Goal: Task Accomplishment & Management: Manage account settings

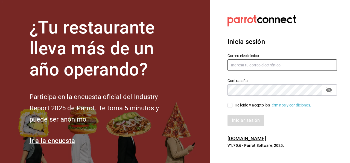
type input "[EMAIL_ADDRESS][DOMAIN_NAME]"
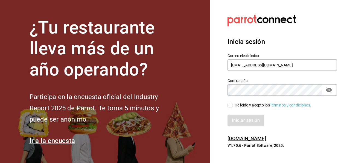
click at [330, 90] on icon "passwordField" at bounding box center [329, 89] width 7 height 7
click at [232, 106] on input "He leído y acepto los Términos y condiciones." at bounding box center [230, 105] width 5 height 5
checkbox input "true"
click at [261, 120] on button "Iniciar sesión" at bounding box center [246, 119] width 37 height 11
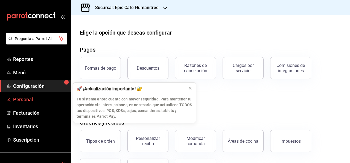
click at [26, 99] on span "Personal" at bounding box center [39, 99] width 53 height 7
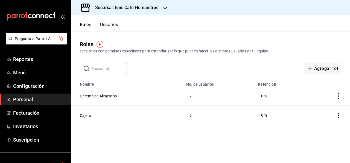
click at [114, 25] on button "Usuarios" at bounding box center [109, 26] width 18 height 9
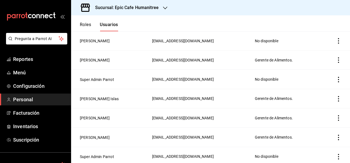
scroll to position [134, 0]
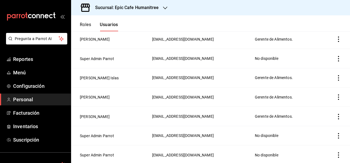
click at [338, 76] on icon "actions" at bounding box center [338, 77] width 5 height 5
click at [318, 11] on div at bounding box center [175, 81] width 350 height 163
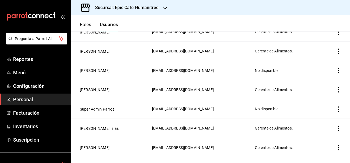
scroll to position [0, 0]
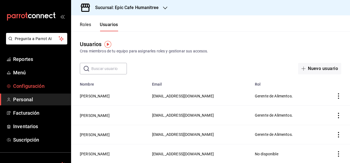
click at [24, 87] on span "Configuración" at bounding box center [39, 85] width 53 height 7
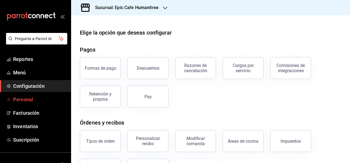
click at [23, 99] on span "Personal" at bounding box center [39, 99] width 53 height 7
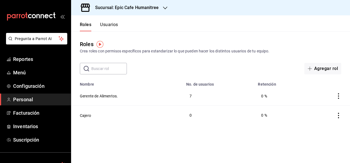
click at [340, 97] on icon "actions" at bounding box center [338, 95] width 5 height 5
click at [257, 58] on div at bounding box center [175, 81] width 350 height 163
click at [114, 25] on button "Usuarios" at bounding box center [109, 26] width 18 height 9
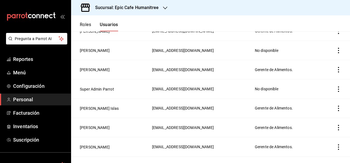
scroll to position [105, 0]
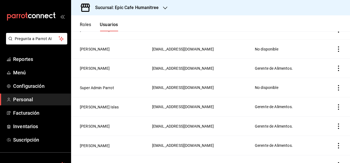
click at [337, 105] on icon "actions" at bounding box center [338, 106] width 5 height 5
click at [241, 106] on div at bounding box center [175, 81] width 350 height 163
click at [94, 105] on button "Claudio Encina Islas" at bounding box center [99, 106] width 39 height 5
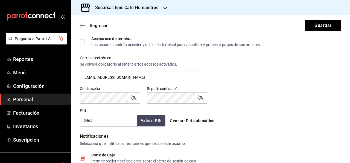
scroll to position [192, 0]
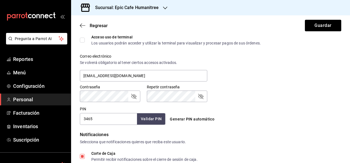
click at [92, 123] on input "3465" at bounding box center [108, 118] width 57 height 11
click at [154, 118] on button "Validar PIN" at bounding box center [151, 119] width 29 height 12
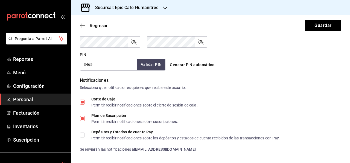
scroll to position [309, 0]
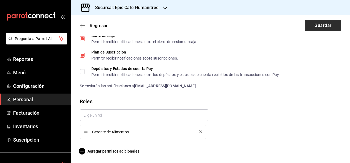
click at [325, 30] on button "Guardar" at bounding box center [323, 25] width 36 height 11
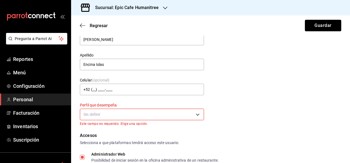
scroll to position [26, 0]
click at [153, 110] on body "Pregunta a Parrot AI Reportes Menú Configuración Personal Facturación Inventari…" at bounding box center [175, 81] width 350 height 163
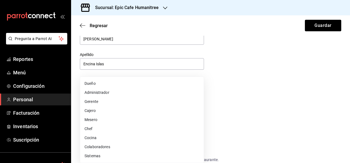
click at [113, 91] on li "Administrador" at bounding box center [142, 92] width 124 height 9
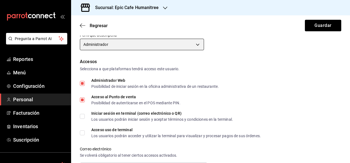
scroll to position [99, 0]
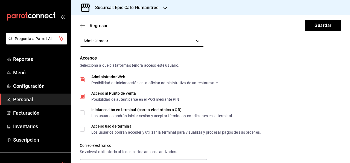
click at [184, 40] on body "Pregunta a Parrot AI Reportes Menú Configuración Personal Facturación Inventari…" at bounding box center [175, 81] width 350 height 163
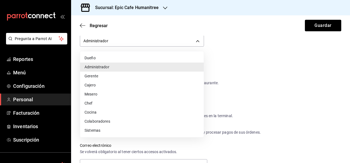
click at [100, 126] on li "Sistemas" at bounding box center [142, 130] width 124 height 9
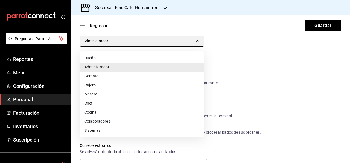
type input "IT"
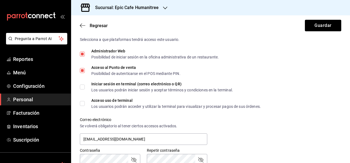
scroll to position [0, 0]
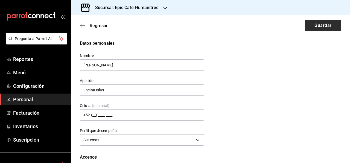
click at [319, 30] on button "Guardar" at bounding box center [323, 25] width 36 height 11
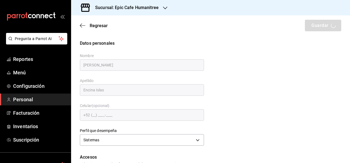
scroll to position [53, 0]
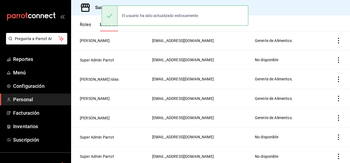
scroll to position [134, 0]
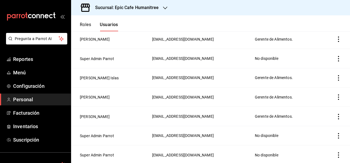
click at [339, 79] on icon "actions" at bounding box center [338, 77] width 1 height 5
click at [96, 74] on div at bounding box center [175, 81] width 350 height 163
click at [92, 79] on button "Claudio Encina Islas" at bounding box center [99, 77] width 39 height 5
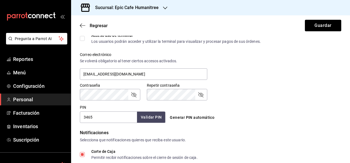
scroll to position [195, 0]
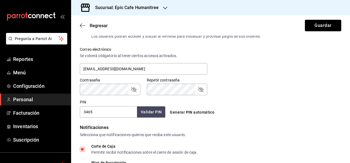
click at [166, 9] on icon "button" at bounding box center [165, 8] width 4 height 4
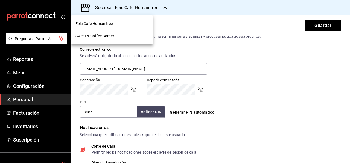
click at [277, 76] on div at bounding box center [175, 81] width 350 height 163
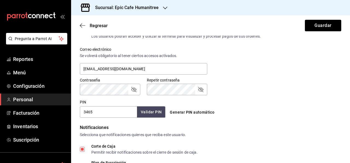
click at [163, 10] on icon "button" at bounding box center [165, 8] width 4 height 4
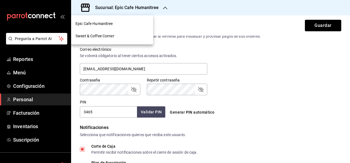
click at [131, 32] on div "Sweet & Coffee Corner" at bounding box center [112, 36] width 82 height 12
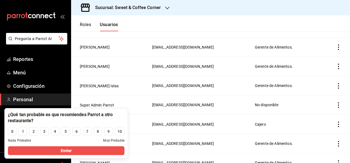
scroll to position [107, 0]
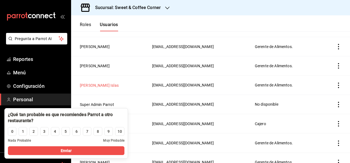
click at [98, 82] on button "Claudio Encina Islas" at bounding box center [99, 84] width 39 height 5
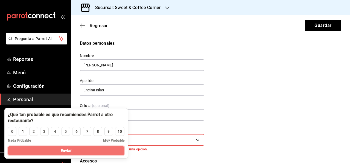
click at [61, 152] on span "Enviar" at bounding box center [66, 150] width 11 height 6
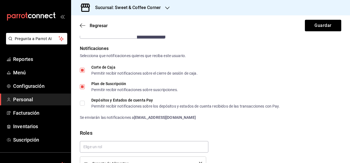
scroll to position [309, 0]
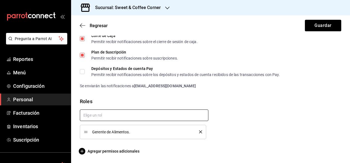
click at [199, 130] on icon "delete" at bounding box center [200, 131] width 3 height 3
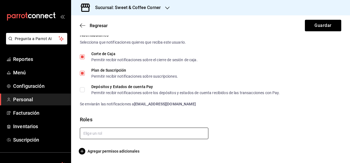
click at [196, 130] on input "text" at bounding box center [144, 132] width 129 height 11
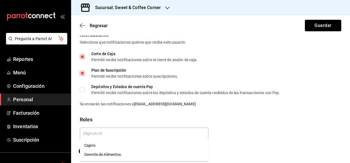
click at [182, 134] on input "text" at bounding box center [144, 132] width 129 height 11
click at [270, 116] on div "Roles" at bounding box center [211, 118] width 262 height 7
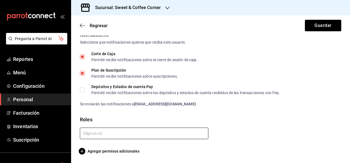
click at [199, 132] on input "text" at bounding box center [144, 132] width 129 height 11
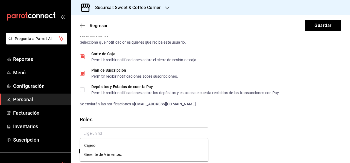
click at [163, 153] on li "Gerente de Alimentos." at bounding box center [144, 154] width 129 height 9
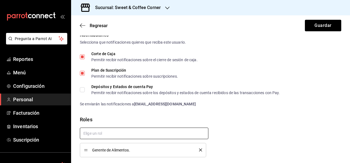
scroll to position [309, 0]
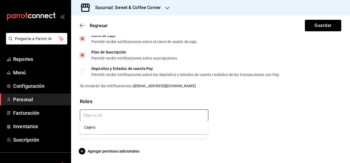
click at [114, 113] on input "text" at bounding box center [144, 114] width 129 height 11
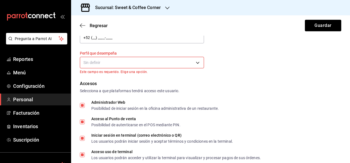
scroll to position [67, 0]
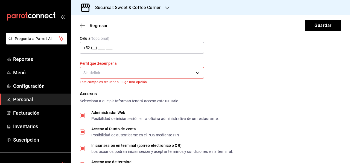
click at [194, 75] on body "Pregunta a Parrot AI Reportes Menú Configuración Personal Facturación Inventari…" at bounding box center [175, 81] width 350 height 163
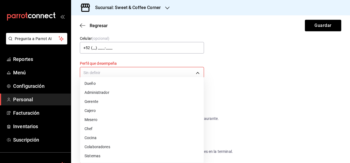
click at [114, 156] on li "Sistemas" at bounding box center [142, 155] width 124 height 9
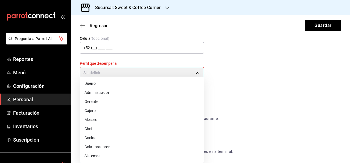
type input "IT"
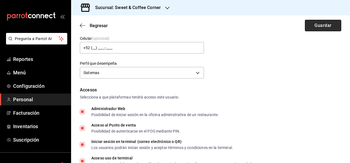
click at [311, 25] on button "Guardar" at bounding box center [323, 25] width 36 height 11
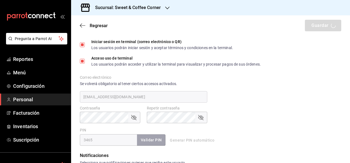
scroll to position [209, 0]
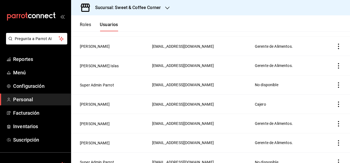
scroll to position [134, 0]
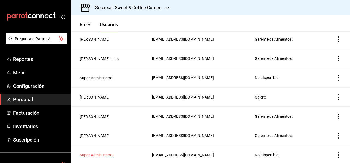
click at [101, 154] on button "Super Admin Parrot" at bounding box center [97, 154] width 34 height 5
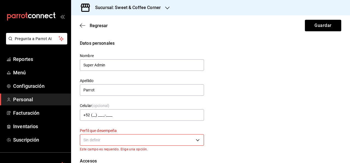
click at [167, 10] on icon "button" at bounding box center [167, 8] width 4 height 4
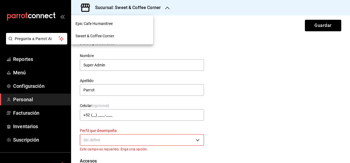
click at [252, 82] on div at bounding box center [175, 81] width 350 height 163
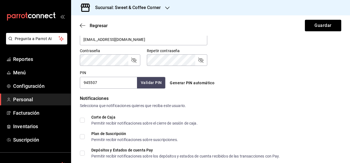
scroll to position [221, 0]
